Goal: Information Seeking & Learning: Learn about a topic

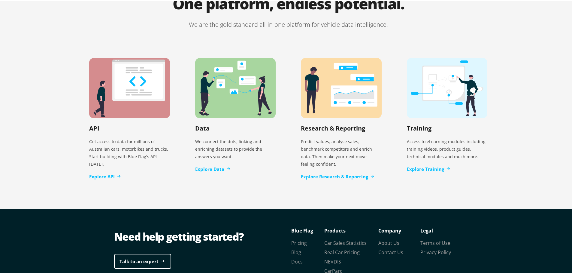
scroll to position [1201, 0]
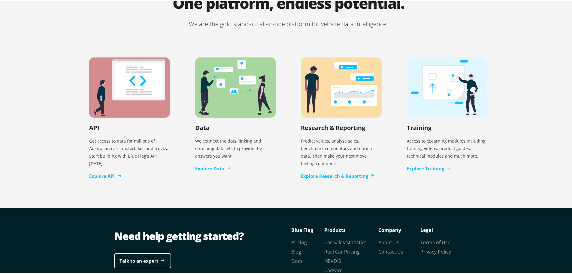
click at [101, 171] on link "Explore API" at bounding box center [105, 174] width 32 height 7
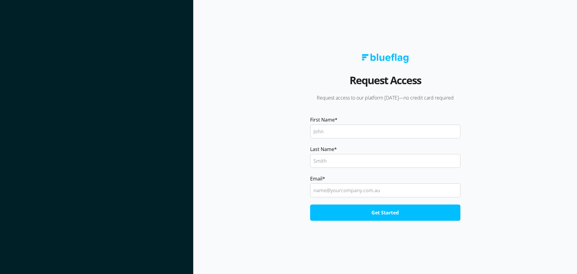
click at [362, 137] on input "First Name *" at bounding box center [385, 131] width 150 height 14
type input "[PERSON_NAME]"
click at [333, 192] on input "Email *" at bounding box center [385, 190] width 150 height 14
type input "[EMAIL_ADDRESS][DOMAIN_NAME]"
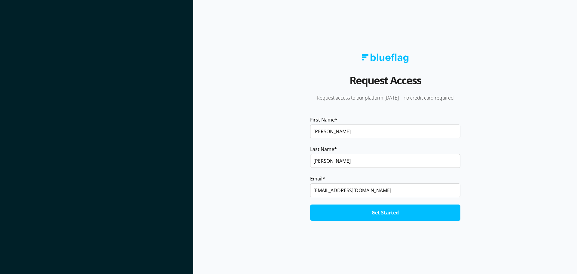
click at [358, 215] on input "Get Started" at bounding box center [385, 212] width 150 height 16
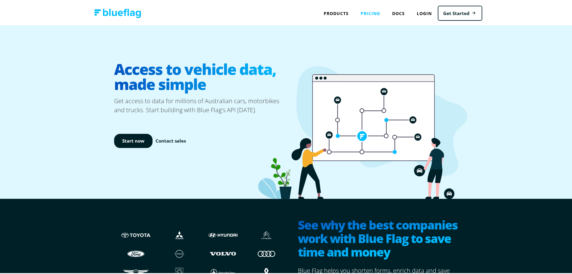
click at [371, 13] on link "Pricing" at bounding box center [371, 12] width 32 height 12
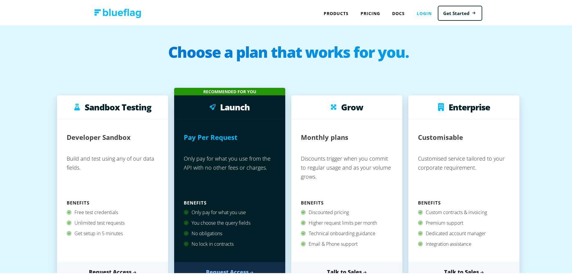
click at [422, 11] on link "Login" at bounding box center [424, 12] width 27 height 12
click at [449, 11] on link "Get Started" at bounding box center [460, 12] width 44 height 15
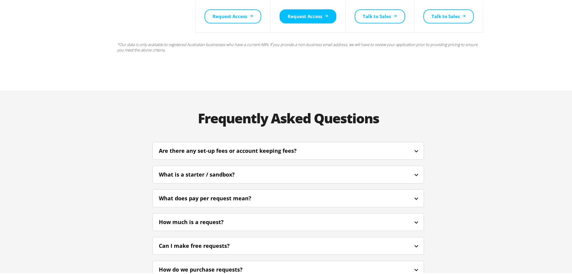
scroll to position [1321, 0]
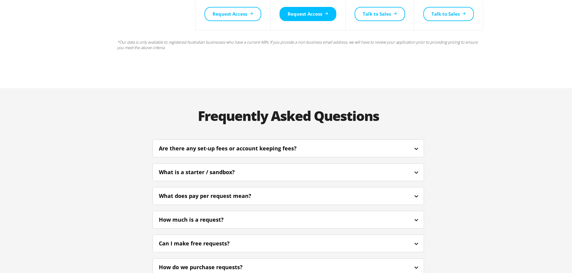
click at [327, 187] on div "What does pay per request mean?" at bounding box center [288, 194] width 271 height 14
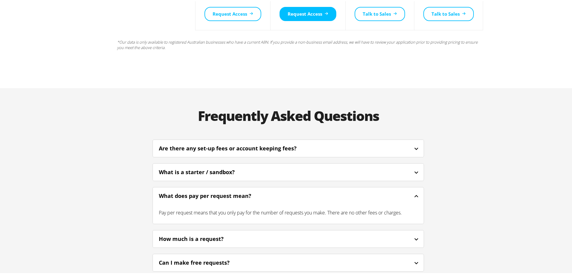
click at [327, 187] on div "What does pay per request mean?" at bounding box center [288, 194] width 271 height 14
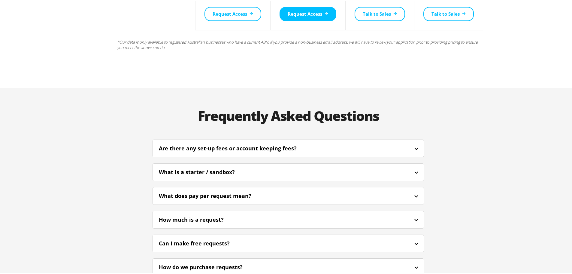
click at [325, 211] on div "How much is a request?" at bounding box center [288, 218] width 271 height 14
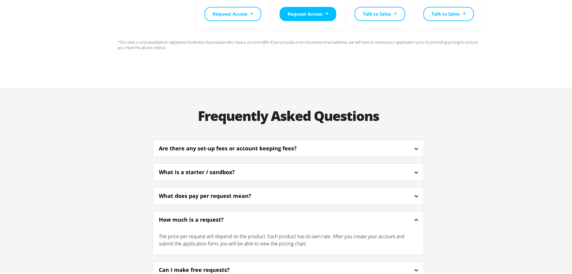
click at [339, 225] on div "The price per request will depend on the product. Each product has its own rate…" at bounding box center [288, 238] width 271 height 26
click at [356, 225] on div "The price per request will depend on the product. Each product has its own rate…" at bounding box center [288, 238] width 271 height 26
click at [416, 217] on icon at bounding box center [416, 218] width 4 height 2
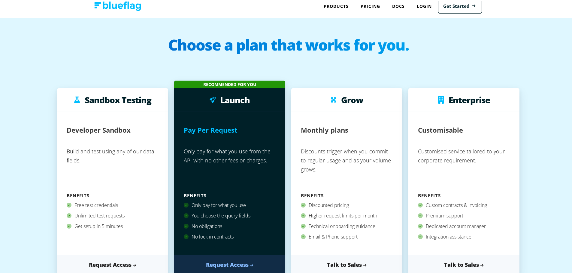
scroll to position [0, 0]
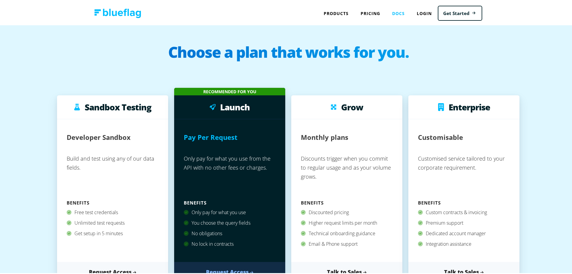
click at [392, 15] on link "Docs" at bounding box center [398, 12] width 25 height 12
